Goal: Transaction & Acquisition: Purchase product/service

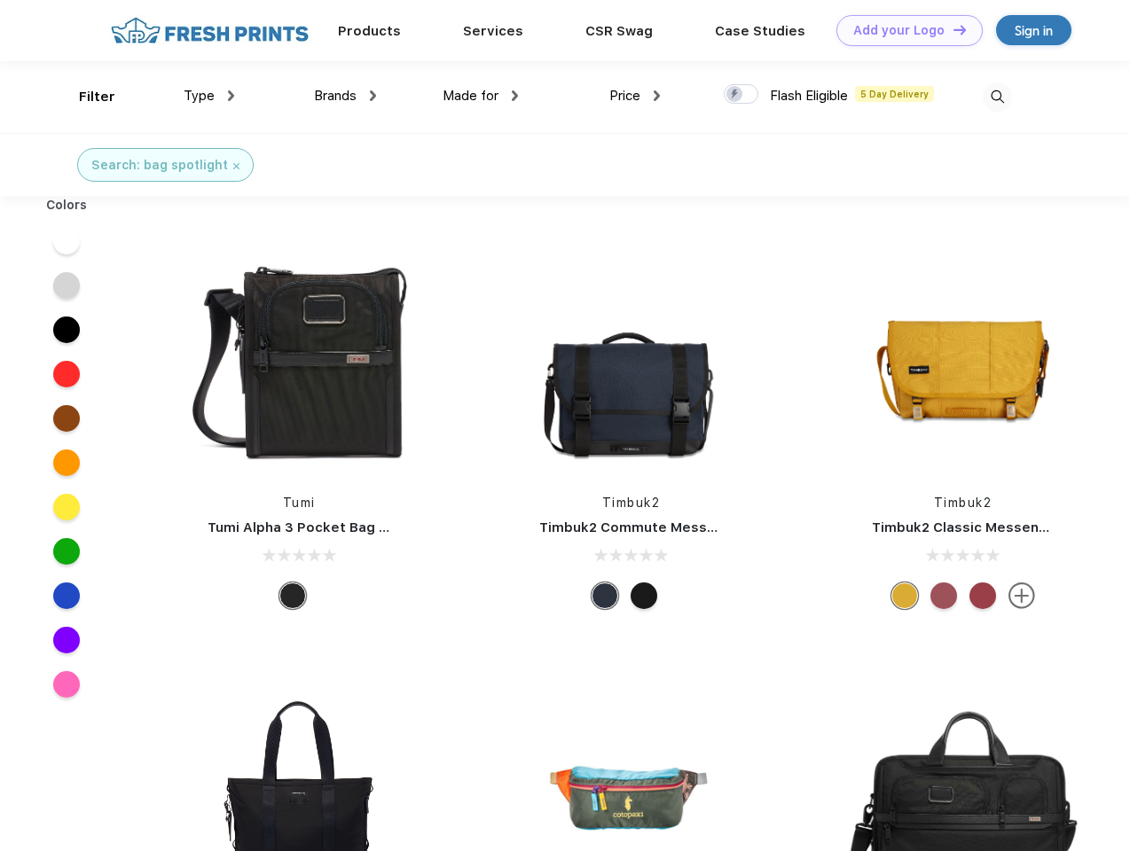
click at [903, 30] on link "Add your Logo Design Tool" at bounding box center [909, 30] width 146 height 31
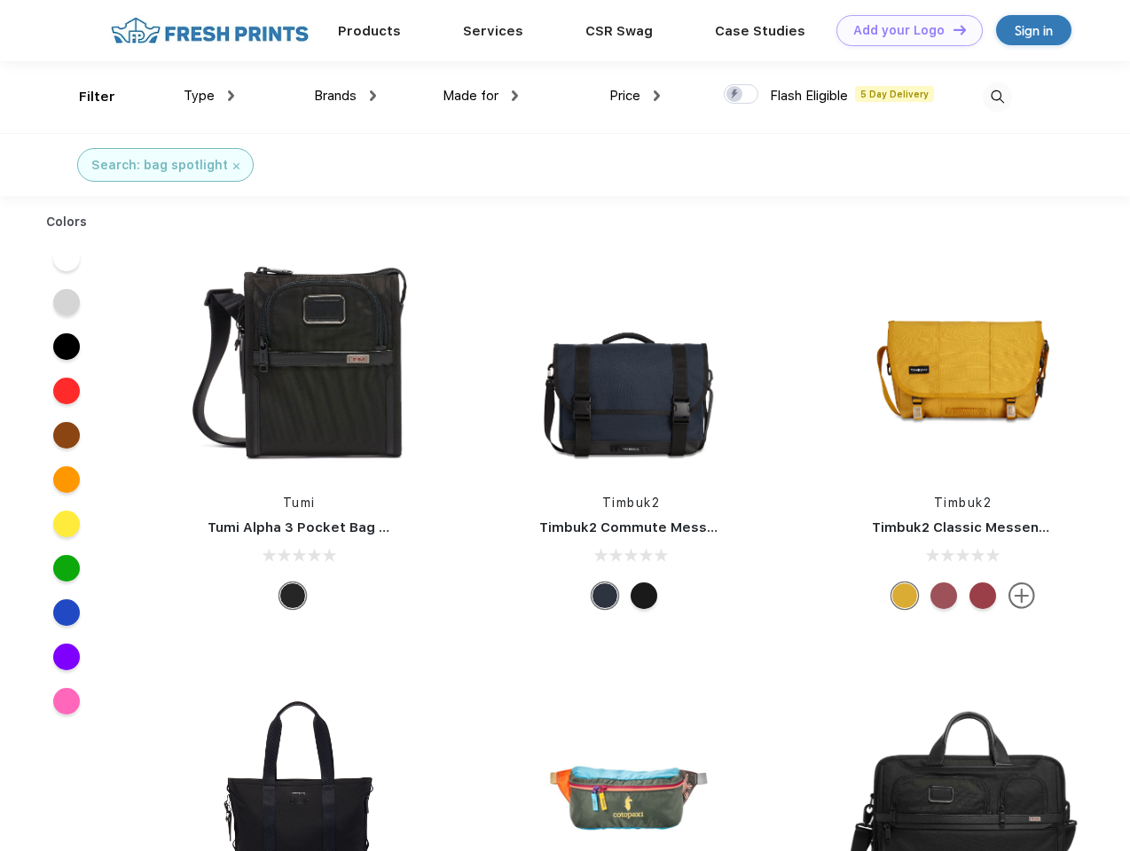
click at [0, 0] on div "Design Tool" at bounding box center [0, 0] width 0 height 0
click at [951, 29] on link "Add your Logo Design Tool" at bounding box center [909, 30] width 146 height 31
click at [85, 97] on div "Filter" at bounding box center [97, 97] width 36 height 20
click at [209, 96] on span "Type" at bounding box center [199, 96] width 31 height 16
click at [345, 96] on span "Brands" at bounding box center [335, 96] width 43 height 16
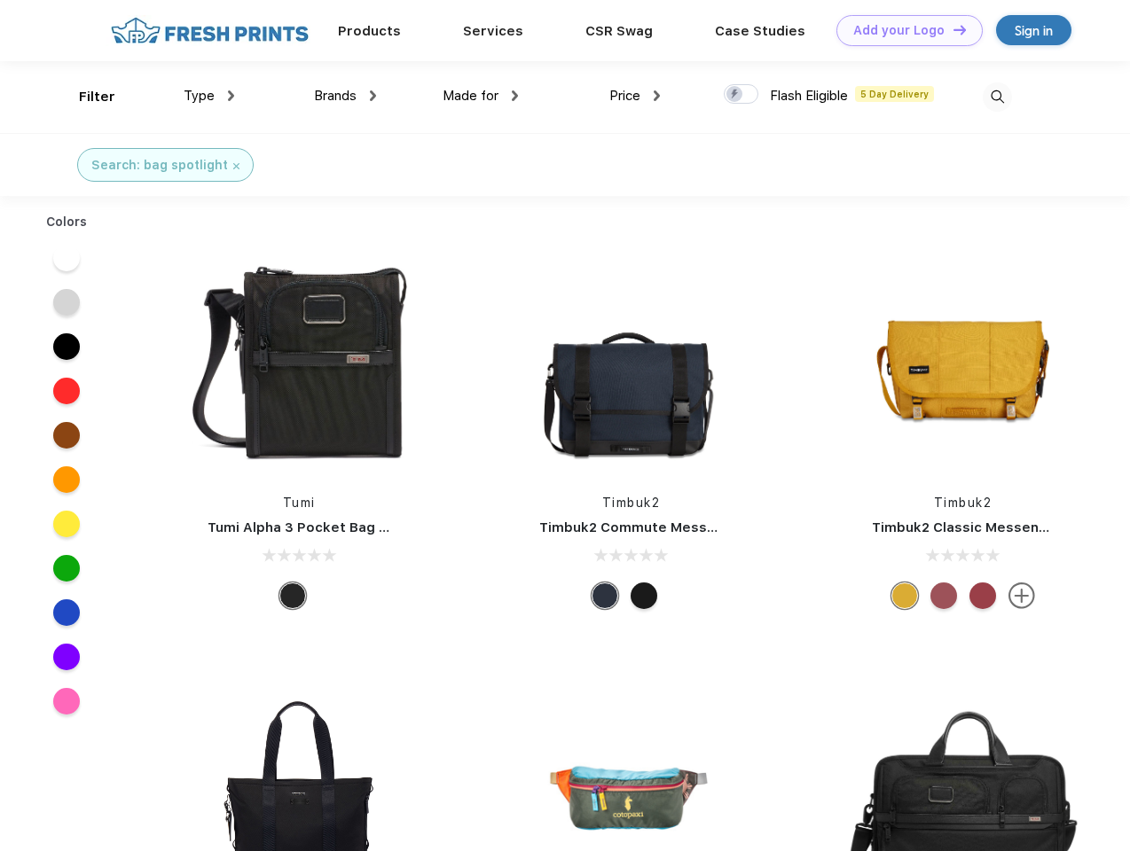
click at [481, 96] on span "Made for" at bounding box center [470, 96] width 56 height 16
click at [635, 96] on span "Price" at bounding box center [624, 96] width 31 height 16
click at [741, 95] on div at bounding box center [741, 94] width 35 height 20
click at [735, 95] on input "checkbox" at bounding box center [730, 89] width 12 height 12
click at [997, 97] on img at bounding box center [996, 96] width 29 height 29
